Goal: Task Accomplishment & Management: Complete application form

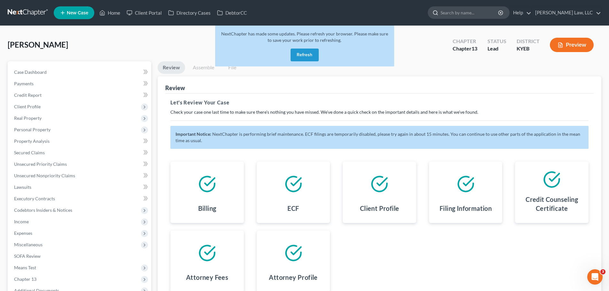
click at [467, 12] on input "search" at bounding box center [470, 13] width 59 height 12
click at [32, 108] on span "Client Profile" at bounding box center [27, 106] width 27 height 5
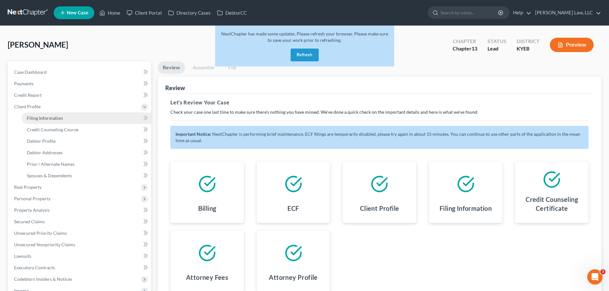
click at [34, 118] on span "Filing Information" at bounding box center [45, 117] width 36 height 5
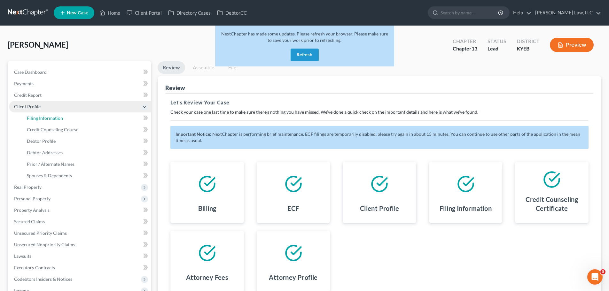
select select "1"
select select "0"
select select "3"
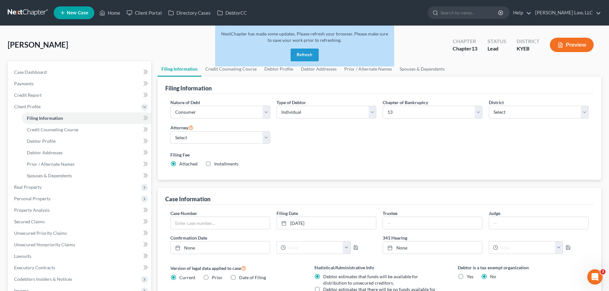
click at [283, 55] on div "NextChapter has made some updates. Please refresh your browser. Please make sur…" at bounding box center [304, 46] width 179 height 41
click at [303, 57] on button "Refresh" at bounding box center [305, 55] width 28 height 13
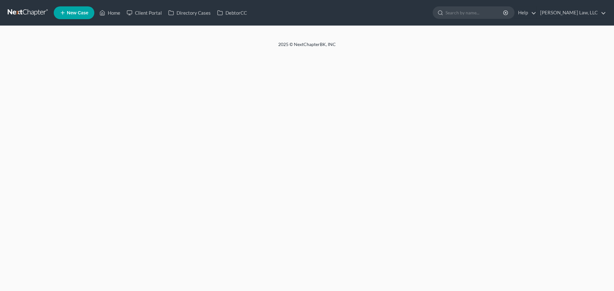
select select "1"
select select "0"
select select "3"
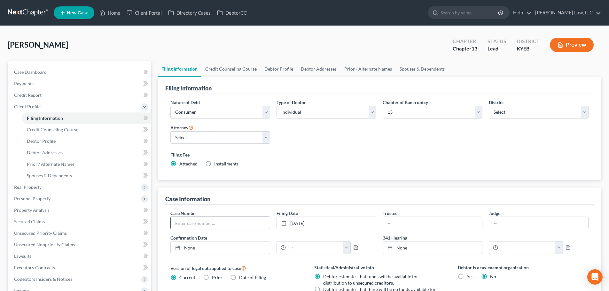
click at [218, 223] on input "text" at bounding box center [220, 223] width 99 height 12
type input "25-20701"
click at [68, 131] on span "Credit Counseling Course" at bounding box center [52, 129] width 51 height 5
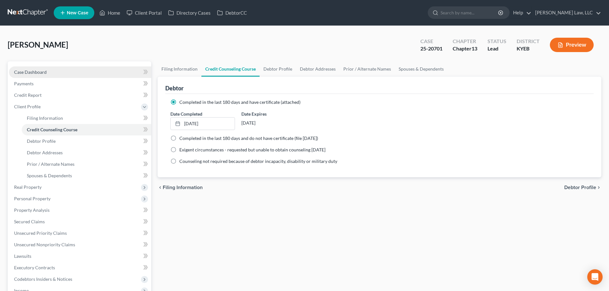
click at [27, 73] on span "Case Dashboard" at bounding box center [30, 71] width 33 height 5
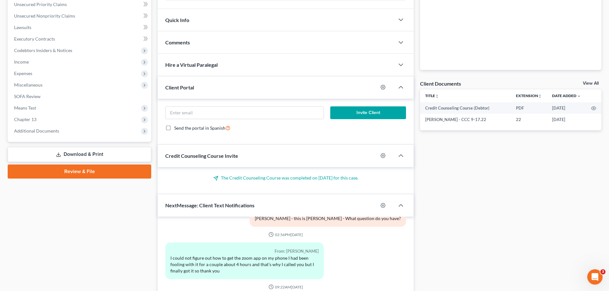
click at [82, 155] on link "Download & Print" at bounding box center [80, 154] width 144 height 15
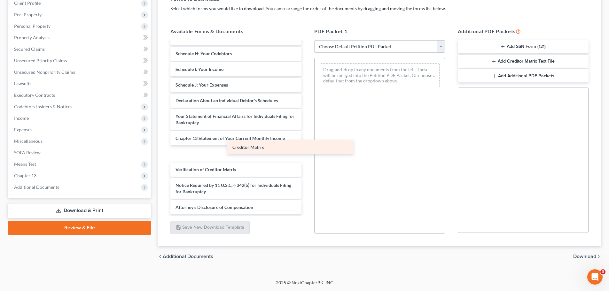
scroll to position [111, 0]
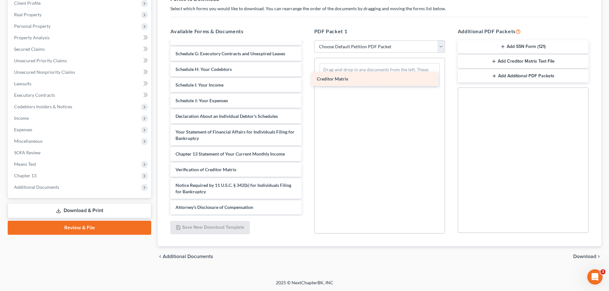
drag, startPoint x: 199, startPoint y: 153, endPoint x: 340, endPoint y: 78, distance: 160.0
click at [306, 78] on div "Creditor Matrix Credit Counseling Course (Debtor) Voluntary Petition for Indivi…" at bounding box center [235, 73] width 141 height 284
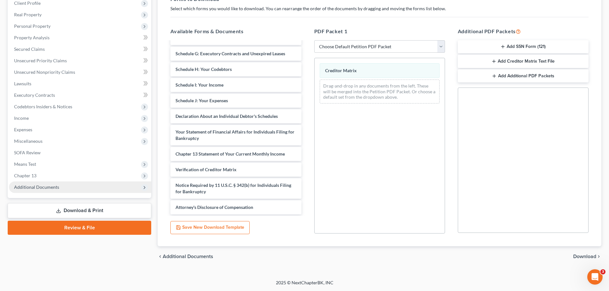
click at [33, 189] on span "Additional Documents" at bounding box center [36, 186] width 45 height 5
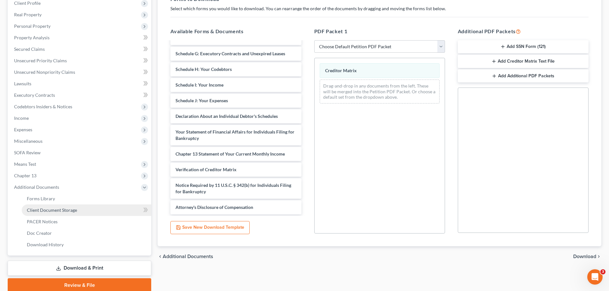
click at [33, 208] on span "Client Document Storage" at bounding box center [52, 209] width 50 height 5
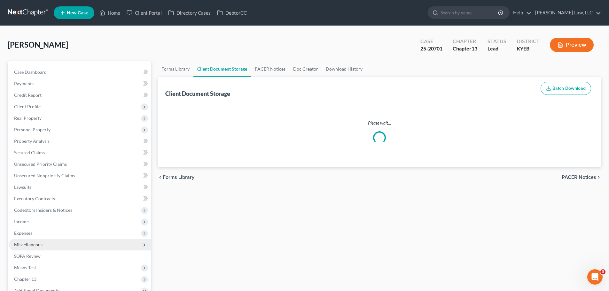
select select "7"
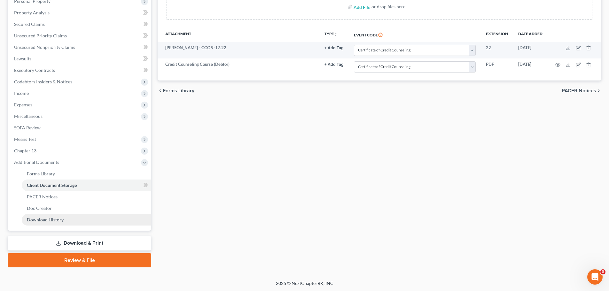
scroll to position [129, 0]
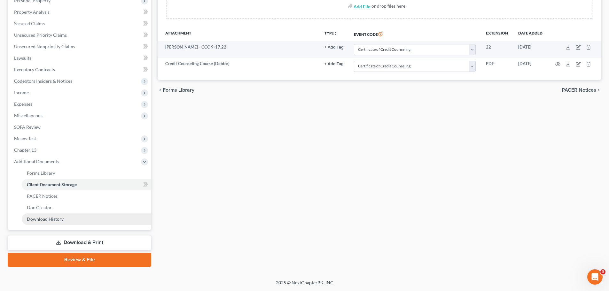
click at [45, 221] on span "Download History" at bounding box center [45, 218] width 37 height 5
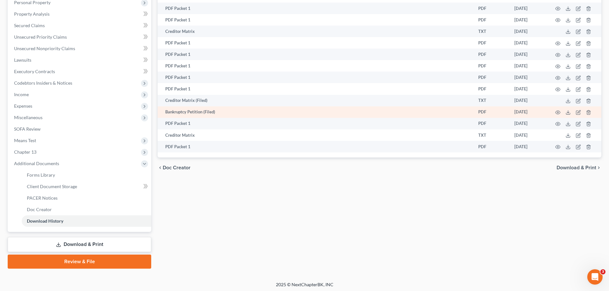
scroll to position [129, 0]
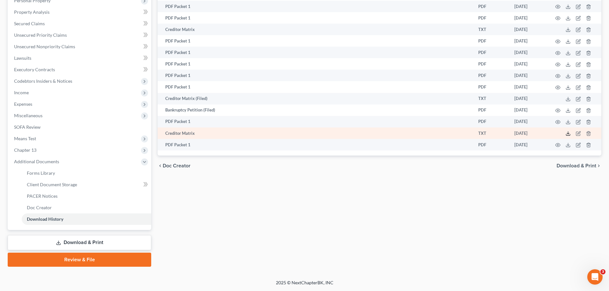
click at [569, 132] on icon at bounding box center [568, 133] width 5 height 5
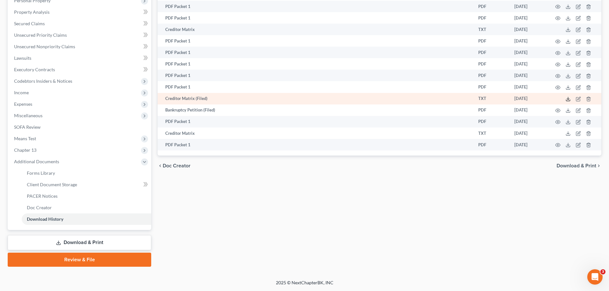
click at [568, 99] on line at bounding box center [568, 98] width 0 height 3
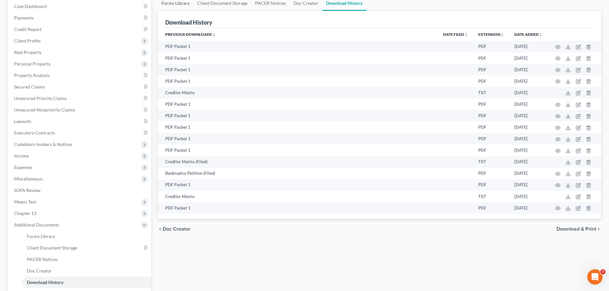
scroll to position [0, 0]
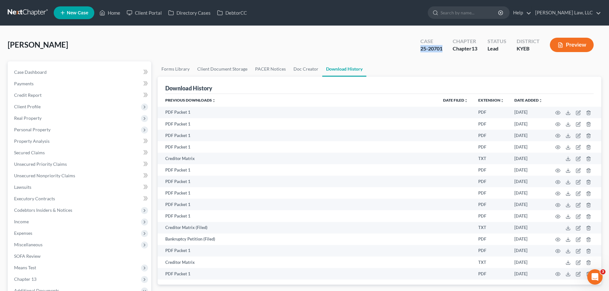
drag, startPoint x: 442, startPoint y: 51, endPoint x: 420, endPoint y: 52, distance: 22.1
click at [420, 52] on div "25-20701" at bounding box center [431, 48] width 22 height 7
copy div "25-20701"
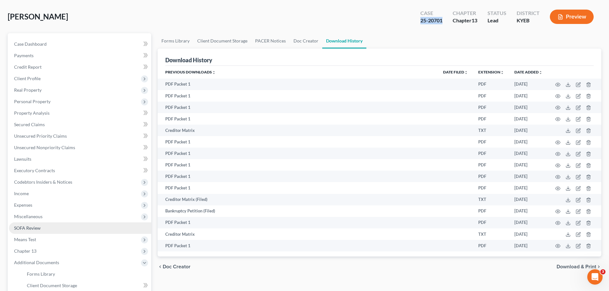
scroll to position [64, 0]
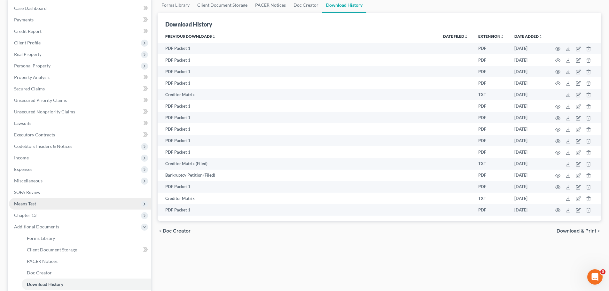
click at [41, 203] on span "Means Test" at bounding box center [80, 204] width 142 height 12
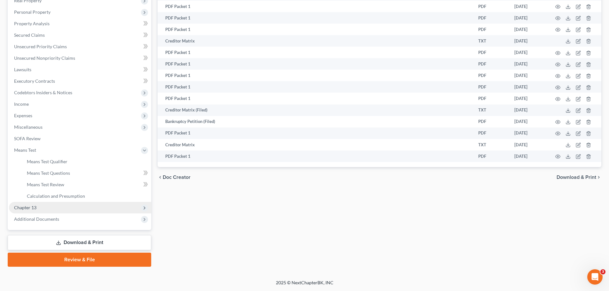
click at [31, 209] on span "Chapter 13" at bounding box center [25, 207] width 22 height 5
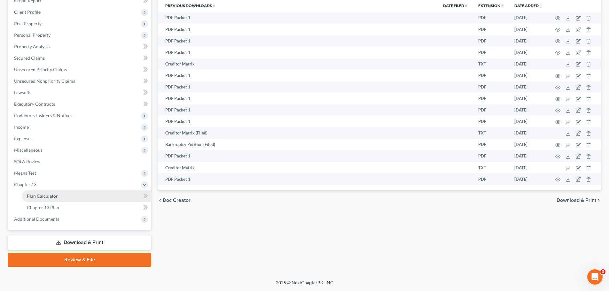
click at [37, 195] on span "Plan Calculator" at bounding box center [42, 195] width 31 height 5
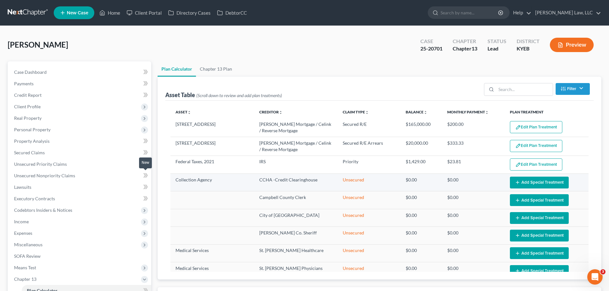
select select "59"
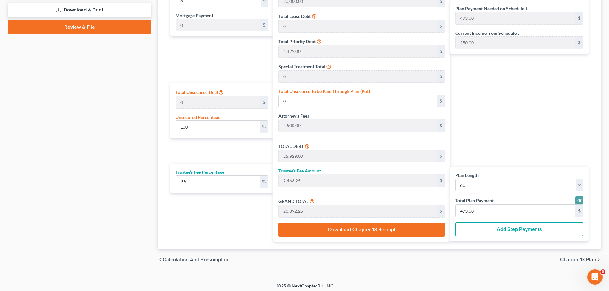
scroll to position [331, 0]
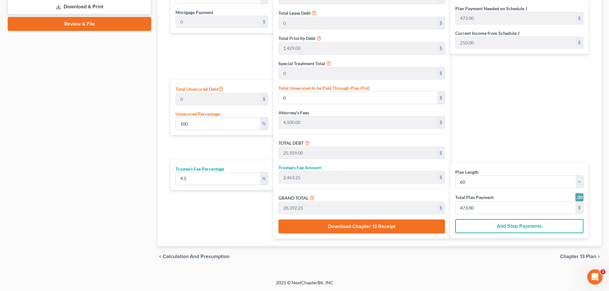
click at [578, 257] on span "Chapter 13 Plan" at bounding box center [578, 256] width 36 height 5
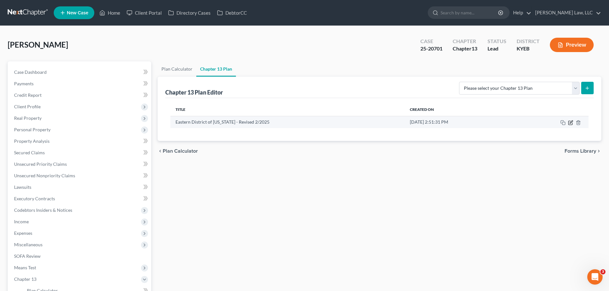
click at [571, 123] on icon "button" at bounding box center [571, 122] width 3 height 3
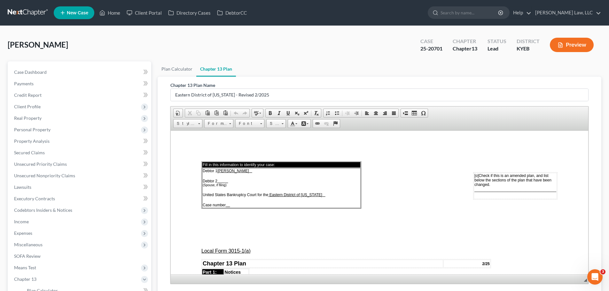
click at [231, 205] on td "Debtor 1 Donna Lou Lehman Debtor 2 (Spouse, if filing) United States Bankruptcy…" at bounding box center [281, 188] width 159 height 40
drag, startPoint x: 244, startPoint y: 205, endPoint x: 227, endPoint y: 203, distance: 16.7
click at [227, 203] on td "Debtor 1 Donna Lou Lehman Debtor 2 (Spouse, if filing) United States Bankruptcy…" at bounding box center [281, 188] width 159 height 40
click at [270, 227] on p at bounding box center [379, 229] width 356 height 6
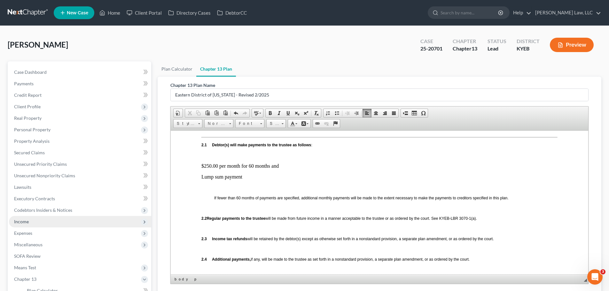
scroll to position [352, 0]
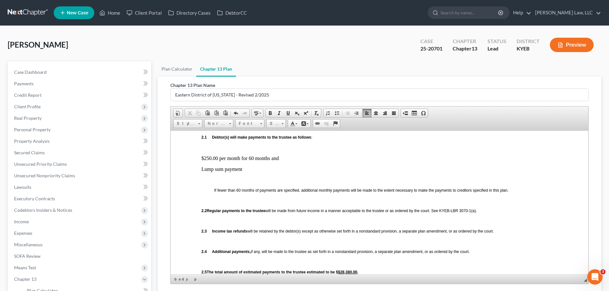
click at [303, 149] on p at bounding box center [392, 148] width 331 height 6
click at [264, 171] on p "Lump sum payment" at bounding box center [379, 169] width 356 height 6
click at [272, 168] on p "Lump sum payment as detailed in Special Plan Provision" at bounding box center [379, 169] width 356 height 6
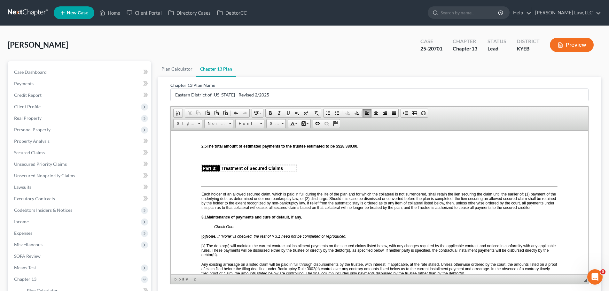
scroll to position [448, 0]
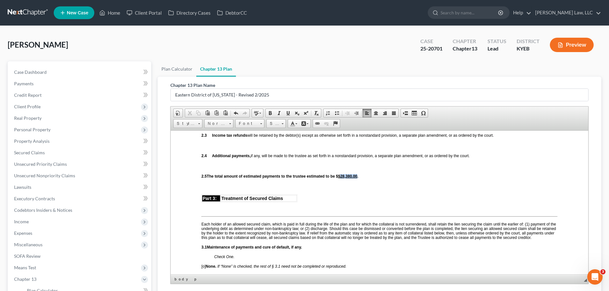
drag, startPoint x: 364, startPoint y: 176, endPoint x: 347, endPoint y: 176, distance: 16.9
click at [347, 176] on strong "total amount of estimated payments to the trustee estimated to be $ $28,380.00 ." at bounding box center [287, 176] width 144 height 4
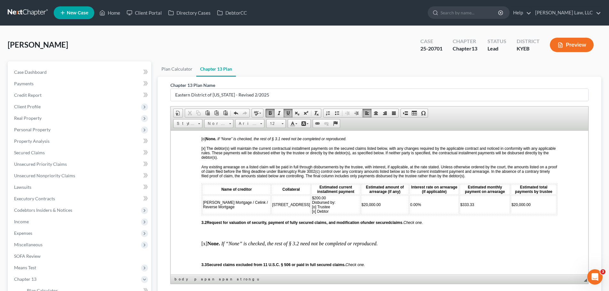
scroll to position [575, 0]
click at [312, 211] on span "$200.00 Disbursed by: [o] Trustee [x] Debtor" at bounding box center [323, 204] width 23 height 18
click at [306, 215] on table "Name of creditor Collateral Estimated current installment payment Estimated amo…" at bounding box center [379, 199] width 356 height 32
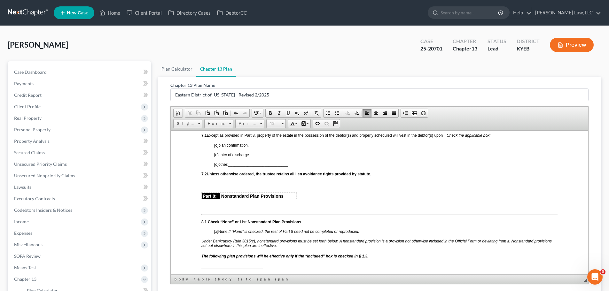
scroll to position [1375, 0]
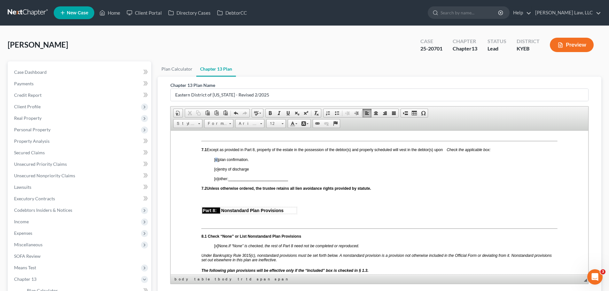
click at [216, 162] on span "[o]" at bounding box center [216, 159] width 4 height 4
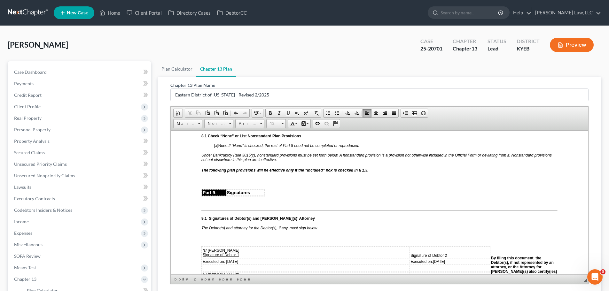
scroll to position [1471, 0]
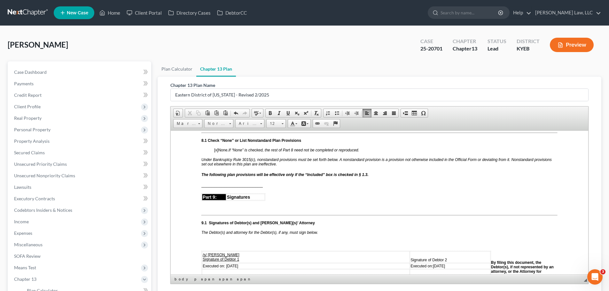
click at [220, 177] on span "The following plan provisions will be effective only if the “Included” box is c…" at bounding box center [284, 174] width 167 height 4
click at [220, 188] on span "________________________" at bounding box center [231, 184] width 61 height 5
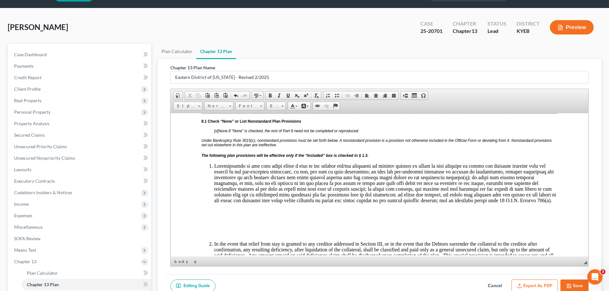
click at [226, 225] on p at bounding box center [379, 222] width 356 height 6
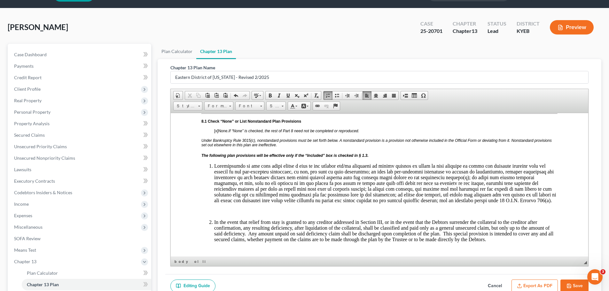
scroll to position [1535, 0]
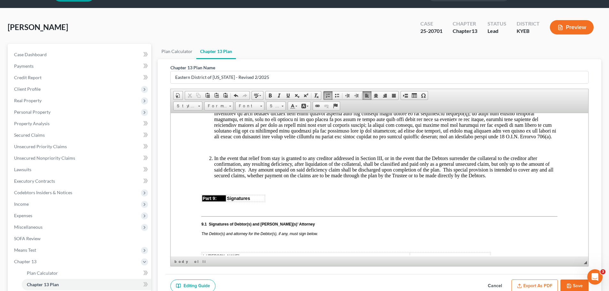
click at [509, 189] on p at bounding box center [379, 187] width 356 height 6
click at [509, 178] on li "In the event that relief from stay is granted to any creditor addressed in Sect…" at bounding box center [385, 166] width 343 height 23
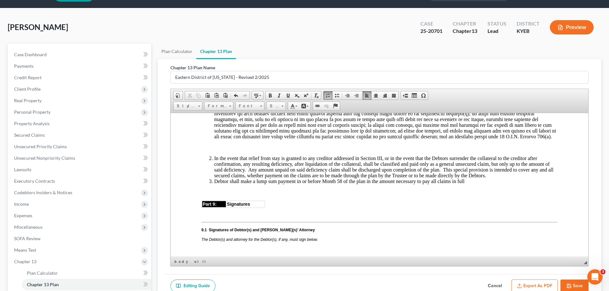
click at [365, 184] on li "Debtor shall make a lump sum payment in or before Month 58 of the plan in the a…" at bounding box center [385, 181] width 343 height 6
click at [369, 184] on li "Debtor shall make a lump sum payment in or before Month 58 of the plan in the a…" at bounding box center [385, 181] width 343 height 6
click at [512, 184] on li "Debtor shall make a lump sum payment in or before Month 58 of the plan of at le…" at bounding box center [385, 181] width 343 height 6
click at [532, 178] on li "In the event that relief from stay is granted to any creditor addressed in Sect…" at bounding box center [385, 166] width 343 height 23
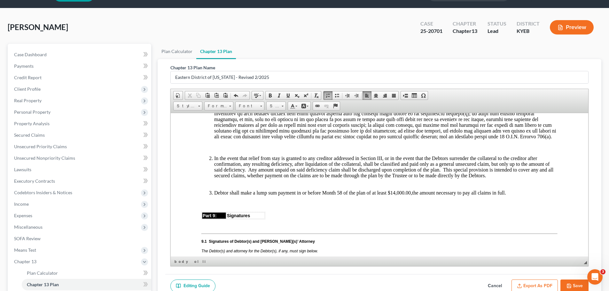
click at [510, 196] on li "Debtor shall make a lump sum payment in or before Month 58 of the plan of at le…" at bounding box center [385, 193] width 343 height 6
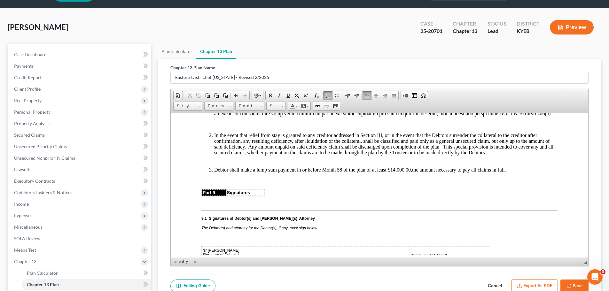
scroll to position [1599, 0]
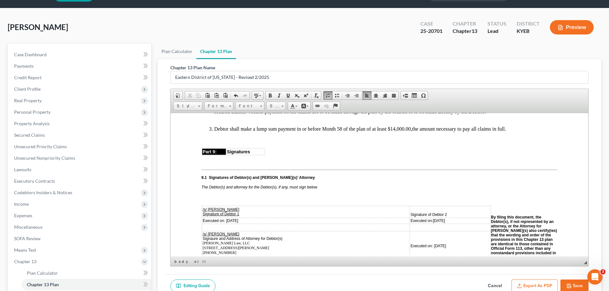
drag, startPoint x: 512, startPoint y: 140, endPoint x: 210, endPoint y: 140, distance: 302.4
click at [214, 132] on li "Debtor shall make a lump sum payment in or before Month 58 of the plan of at le…" at bounding box center [385, 129] width 343 height 6
copy li "Debtor shall make a lump sum payment in or before Month 58 of the plan of at le…"
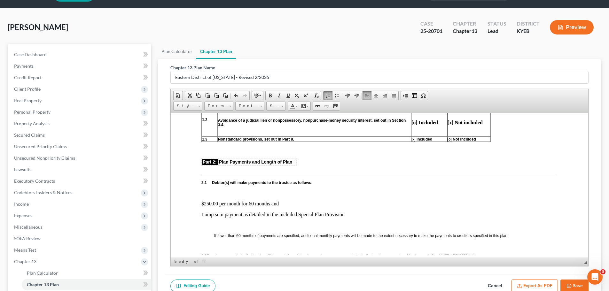
scroll to position [288, 0]
drag, startPoint x: 351, startPoint y: 214, endPoint x: 201, endPoint y: 213, distance: 150.3
click at [201, 213] on p "Lump sum payment as detailed in the included Special Plan Provision" at bounding box center [379, 214] width 356 height 6
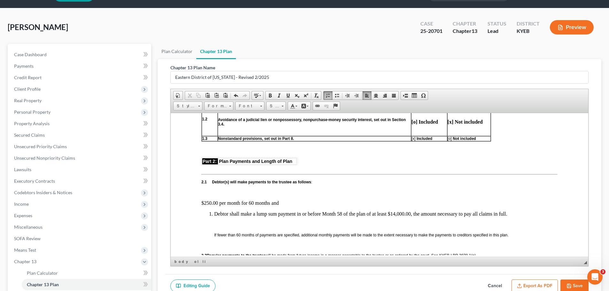
click at [214, 212] on li "Debtor shall make a lump sum payment in or before Month 58 of the plan of at le…" at bounding box center [385, 214] width 343 height 6
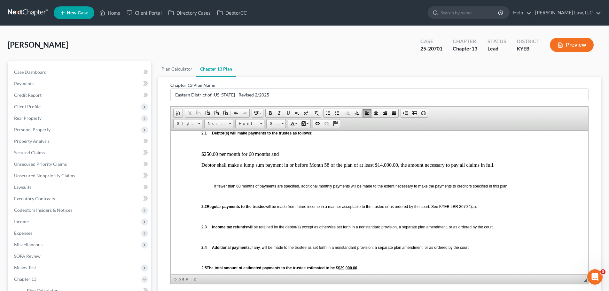
scroll to position [384, 0]
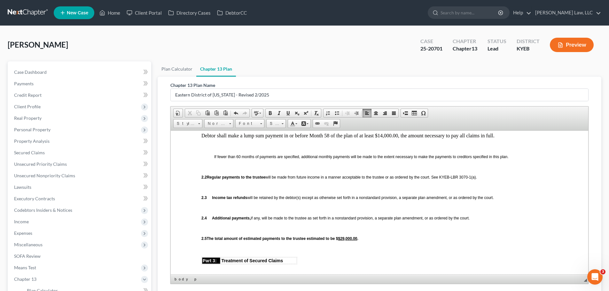
click at [497, 133] on p "Debtor shall make a lump sum payment in or before Month 58 of the plan of at le…" at bounding box center [379, 136] width 356 height 6
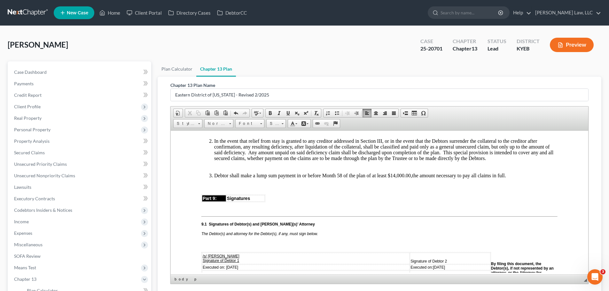
scroll to position [1567, 0]
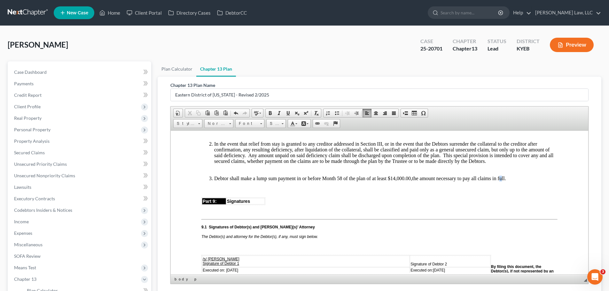
click at [500, 181] on li "Debtor shall make a lump sum payment in or before Month 58 of the plan of at le…" at bounding box center [385, 179] width 343 height 6
click at [536, 181] on li "Debtor shall make a lump sum payment in or before Month 58 of the plan of at le…" at bounding box center [385, 179] width 343 height 6
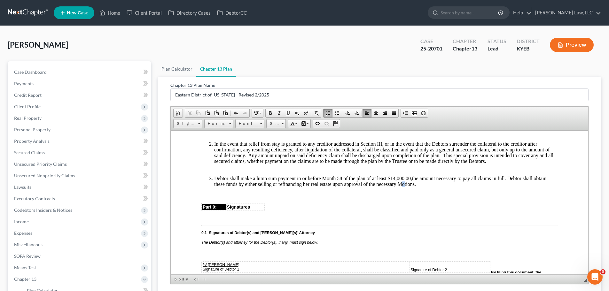
click at [399, 187] on li "Debtor shall make a lump sum payment in or before Month 58 of the plan of at le…" at bounding box center [385, 182] width 343 height 12
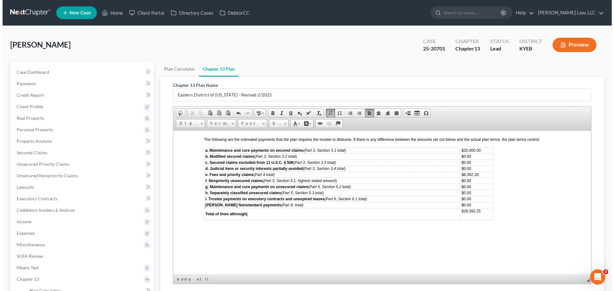
scroll to position [95, 0]
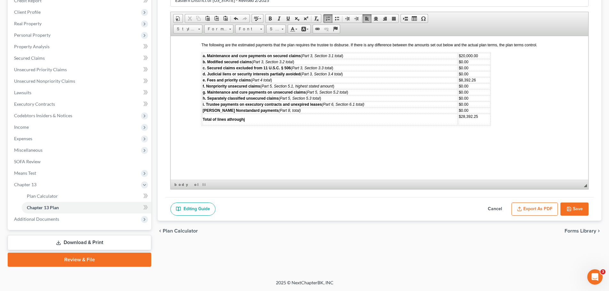
click at [533, 208] on button "Export as PDF" at bounding box center [535, 209] width 46 height 13
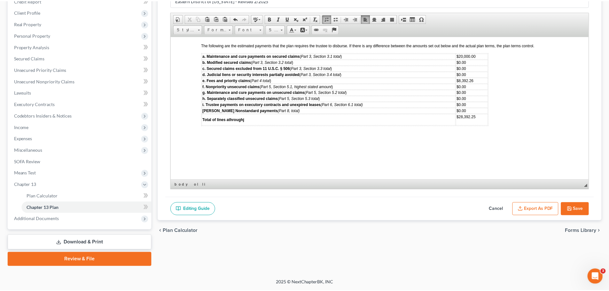
scroll to position [1839, 0]
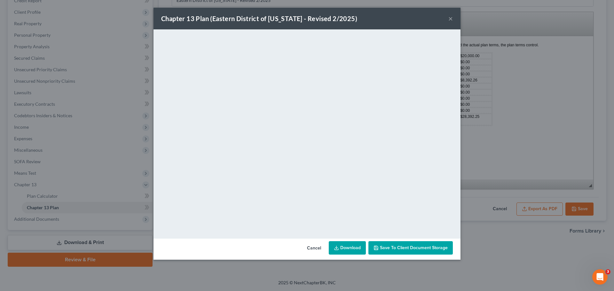
click at [450, 18] on button "×" at bounding box center [450, 19] width 4 height 8
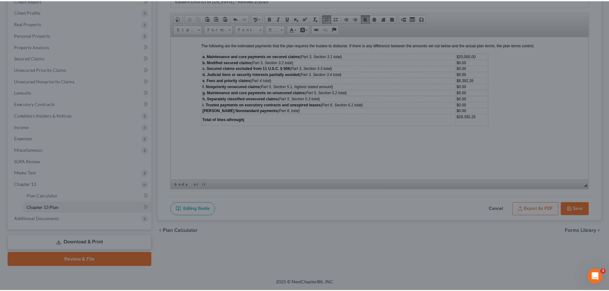
scroll to position [1844, 0]
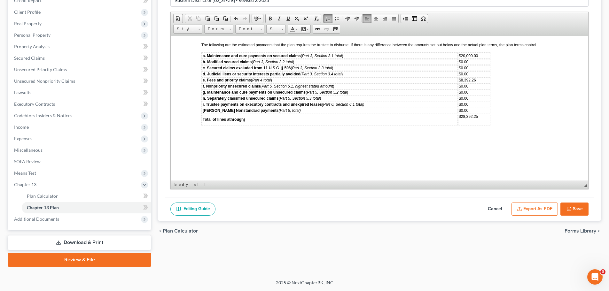
click at [71, 248] on link "Download & Print" at bounding box center [80, 242] width 144 height 15
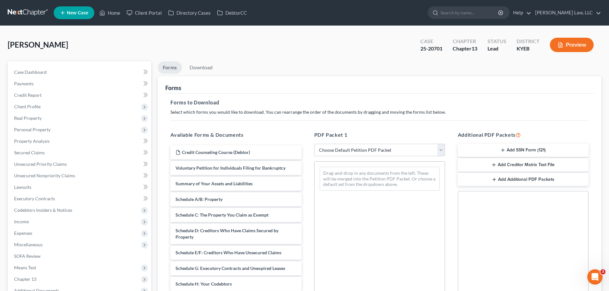
click at [337, 152] on select "Choose Default Petition PDF Packet Complete Bankruptcy Petition (all forms and …" at bounding box center [379, 150] width 131 height 13
select select "0"
click at [314, 144] on select "Choose Default Petition PDF Packet Complete Bankruptcy Petition (all forms and …" at bounding box center [379, 150] width 131 height 13
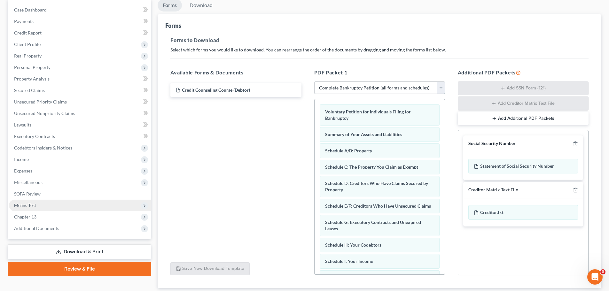
scroll to position [64, 0]
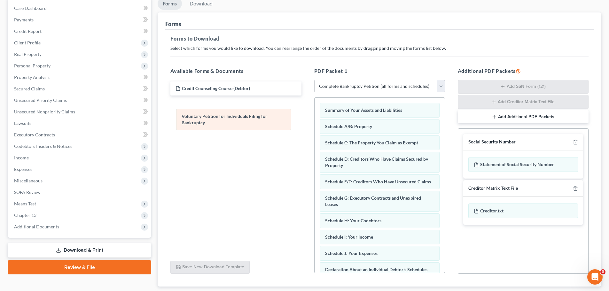
drag, startPoint x: 373, startPoint y: 109, endPoint x: 230, endPoint y: 115, distance: 143.7
click at [315, 115] on div "Voluntary Petition for Individuals Filing for Bankruptcy Voluntary Petition for…" at bounding box center [380, 261] width 130 height 327
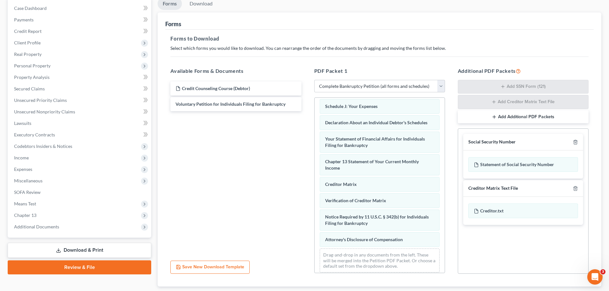
scroll to position [158, 0]
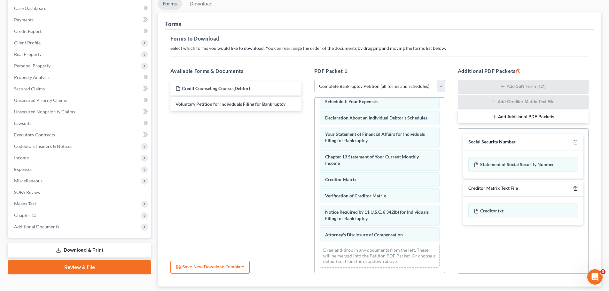
click at [576, 187] on polyline "button" at bounding box center [576, 187] width 4 height 0
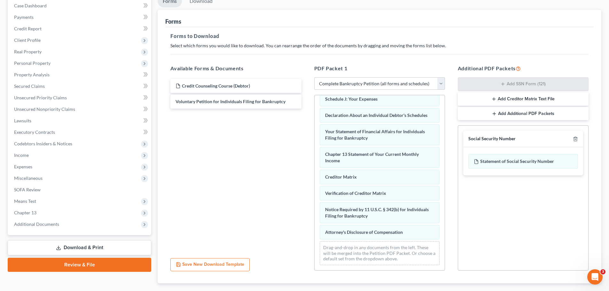
scroll to position [0, 0]
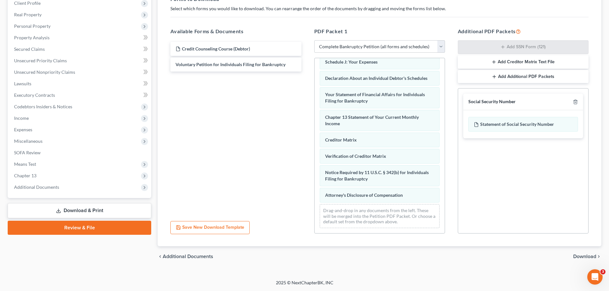
click at [588, 256] on span "Download" at bounding box center [584, 256] width 23 height 5
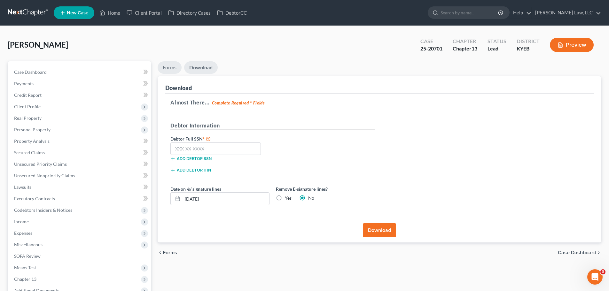
click at [165, 66] on link "Forms" at bounding box center [170, 67] width 24 height 12
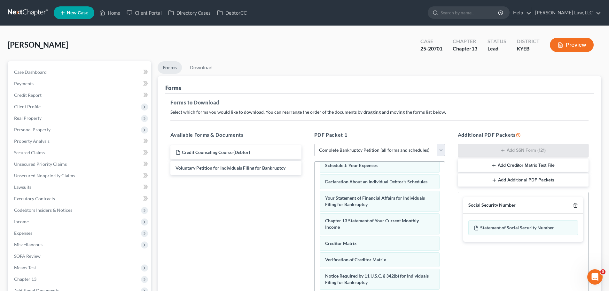
click at [574, 206] on icon "button" at bounding box center [575, 206] width 3 height 4
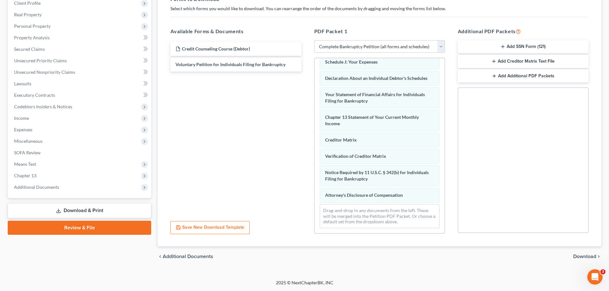
click at [573, 254] on span "Download" at bounding box center [584, 256] width 23 height 5
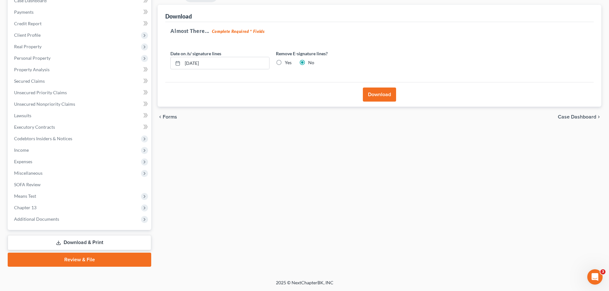
scroll to position [72, 0]
click at [242, 62] on input "08/13/2025" at bounding box center [226, 63] width 87 height 12
click at [195, 62] on input "08/13/2025" at bounding box center [226, 63] width 87 height 12
type input "08/12/2025"
click at [386, 93] on button "Download" at bounding box center [379, 95] width 33 height 14
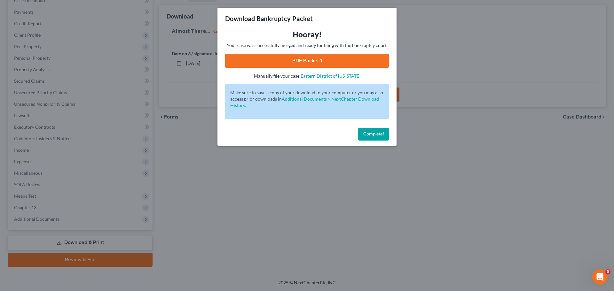
click at [304, 59] on link "PDF Packet 1" at bounding box center [307, 61] width 164 height 14
click at [379, 134] on span "Complete!" at bounding box center [373, 133] width 20 height 5
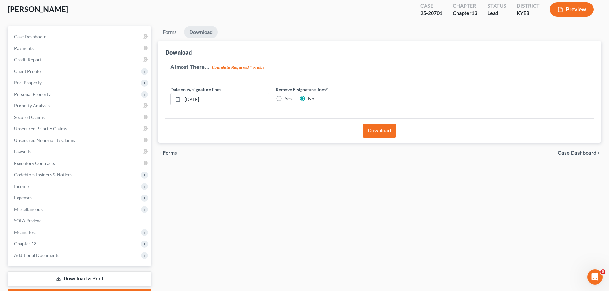
scroll to position [0, 0]
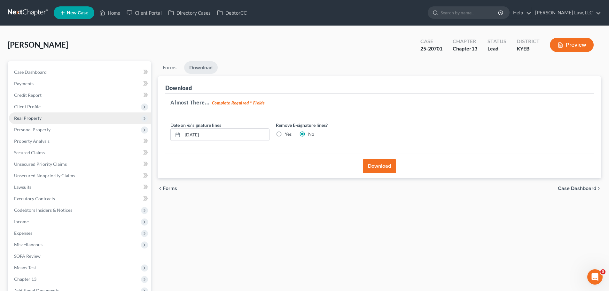
click at [24, 119] on span "Real Property" at bounding box center [27, 117] width 27 height 5
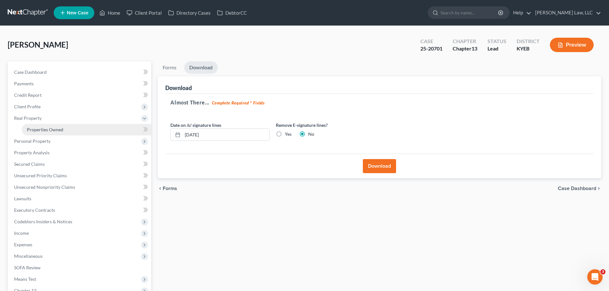
click at [28, 124] on link "Properties Owned" at bounding box center [86, 130] width 129 height 12
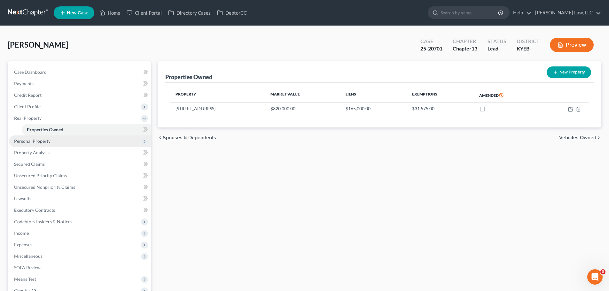
click at [34, 140] on span "Personal Property" at bounding box center [32, 140] width 36 height 5
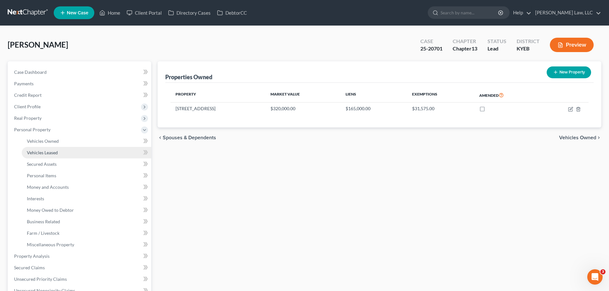
click at [41, 152] on span "Vehicles Leased" at bounding box center [42, 152] width 31 height 5
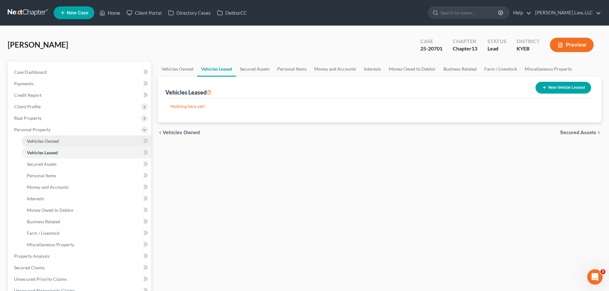
click at [42, 143] on span "Vehicles Owned" at bounding box center [43, 140] width 32 height 5
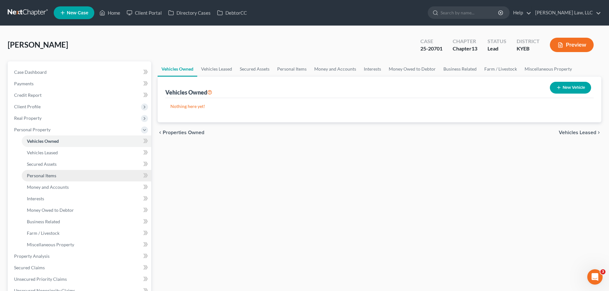
click at [45, 178] on link "Personal Items" at bounding box center [86, 176] width 129 height 12
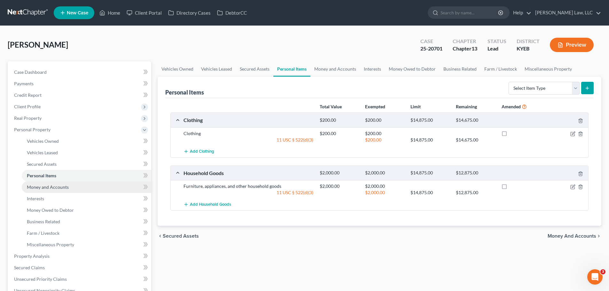
click at [43, 192] on link "Money and Accounts" at bounding box center [86, 188] width 129 height 12
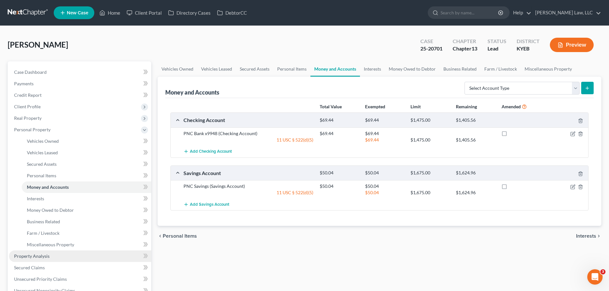
click at [41, 251] on link "Property Analysis" at bounding box center [80, 257] width 142 height 12
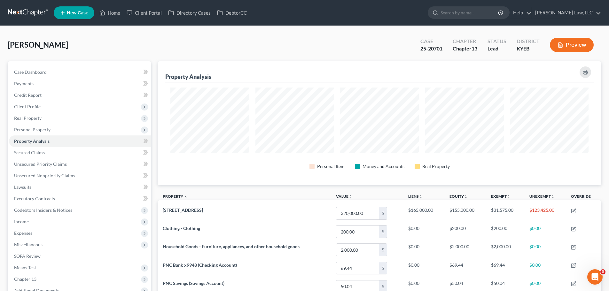
scroll to position [124, 444]
click at [33, 149] on link "Secured Claims" at bounding box center [80, 153] width 142 height 12
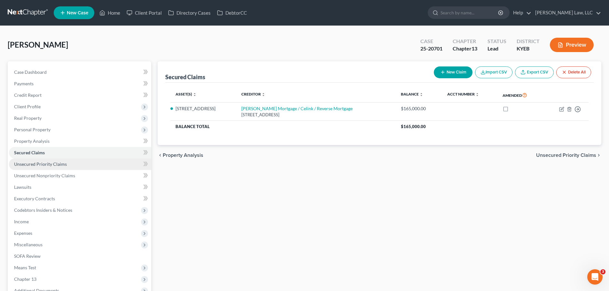
click at [61, 163] on span "Unsecured Priority Claims" at bounding box center [40, 163] width 53 height 5
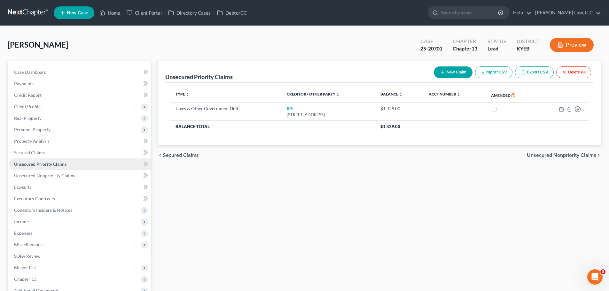
click at [65, 169] on link "Unsecured Priority Claims" at bounding box center [80, 165] width 142 height 12
click at [66, 176] on span "Unsecured Nonpriority Claims" at bounding box center [44, 175] width 61 height 5
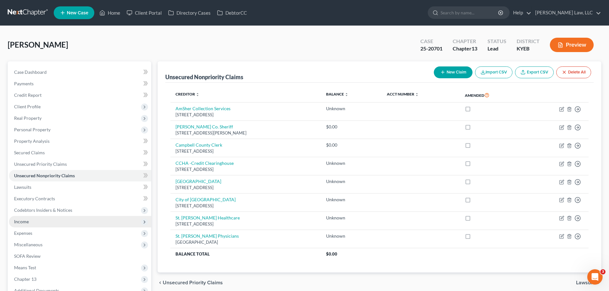
click at [24, 227] on span "Income" at bounding box center [80, 222] width 142 height 12
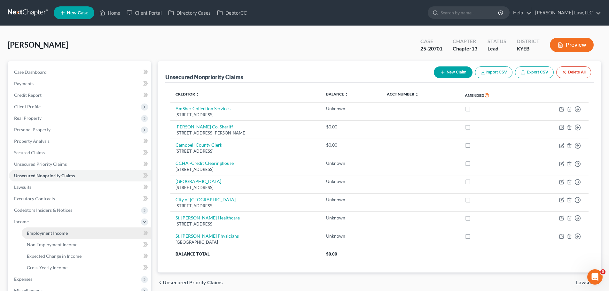
click at [25, 230] on link "Employment Income" at bounding box center [86, 234] width 129 height 12
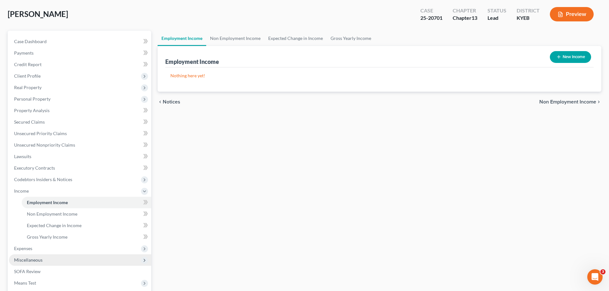
scroll to position [64, 0]
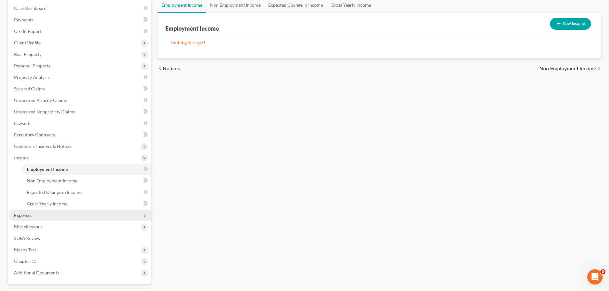
click at [38, 212] on span "Expenses" at bounding box center [80, 216] width 142 height 12
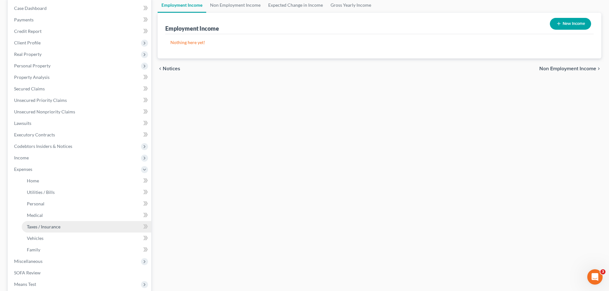
click at [43, 225] on span "Taxes / Insurance" at bounding box center [44, 226] width 34 height 5
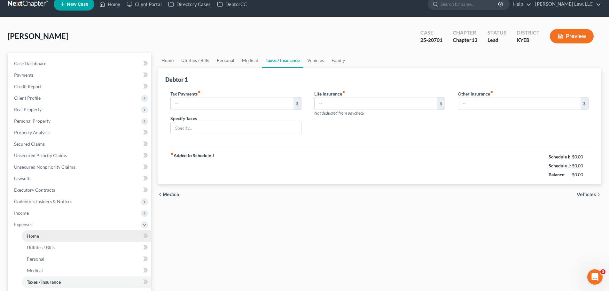
click at [44, 186] on ul "Case Dashboard Payments Invoices Payments Payments Credit Report Client Profile" at bounding box center [80, 213] width 142 height 311
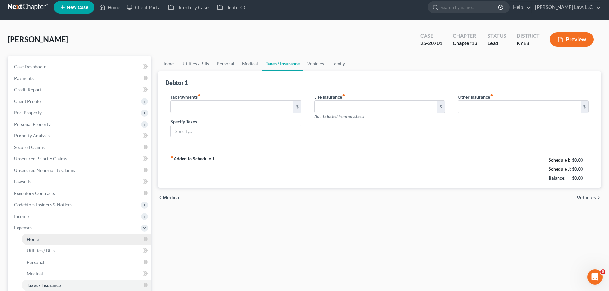
type input "0.00"
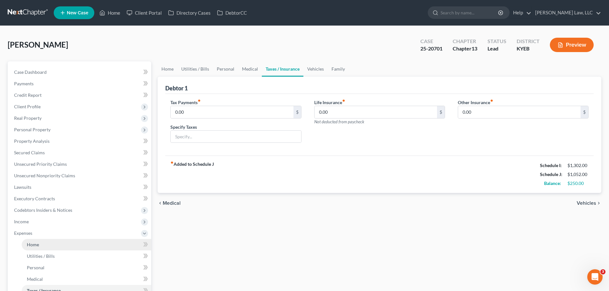
click at [42, 245] on link "Home" at bounding box center [86, 245] width 129 height 12
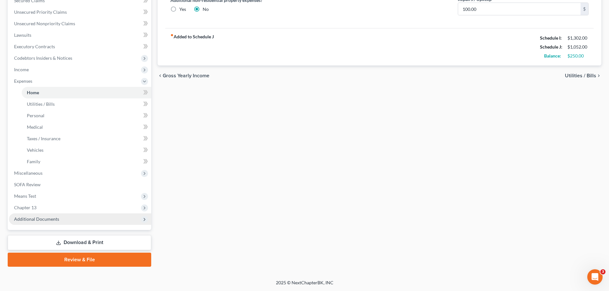
click at [43, 222] on span "Additional Documents" at bounding box center [80, 220] width 142 height 12
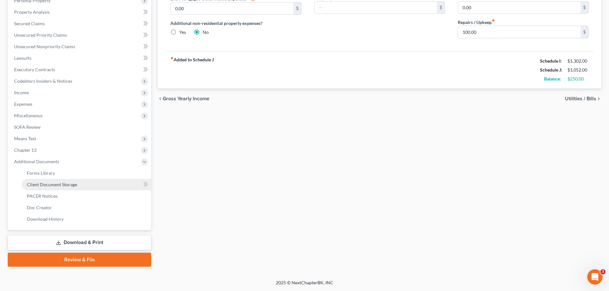
click at [49, 184] on span "Client Document Storage" at bounding box center [52, 184] width 50 height 5
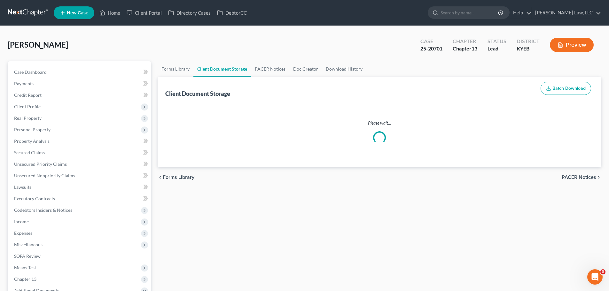
select select "7"
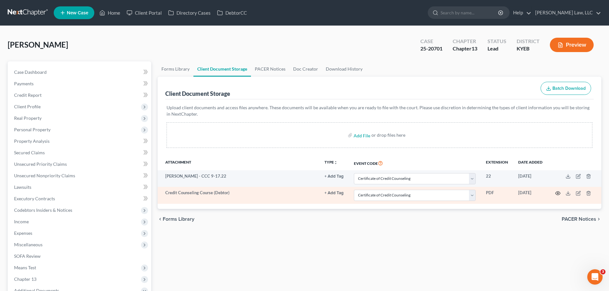
click at [558, 193] on icon "button" at bounding box center [557, 193] width 5 height 5
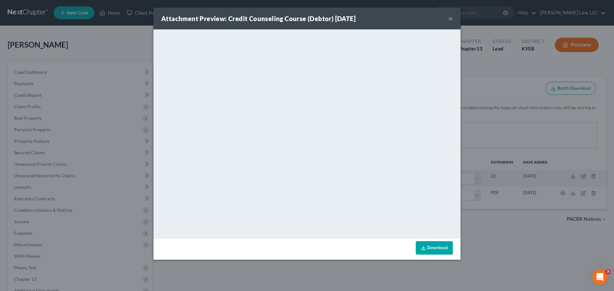
click at [450, 21] on button "×" at bounding box center [450, 19] width 4 height 8
